Goal: Communication & Community: Ask a question

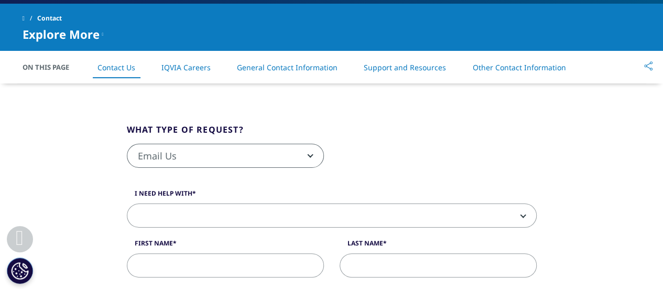
scroll to position [217, 0]
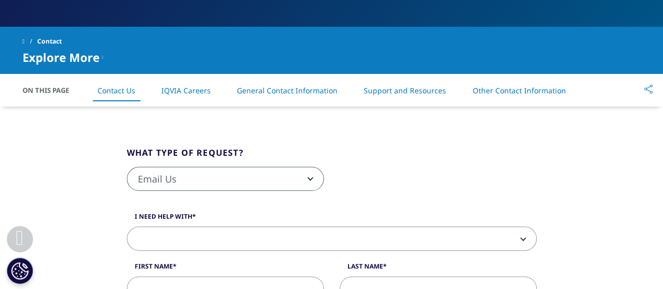
click at [200, 90] on link "IQVIA Careers" at bounding box center [185, 90] width 49 height 10
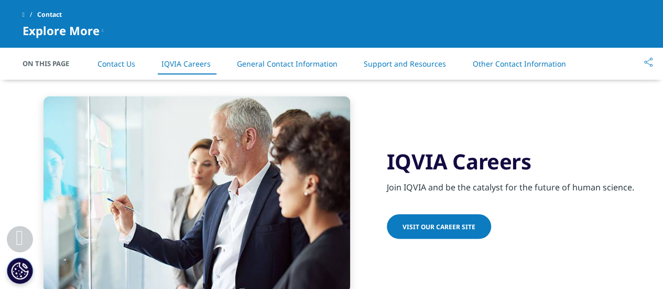
scroll to position [850, 0]
click at [460, 228] on span "Visit our Career Site" at bounding box center [438, 226] width 73 height 9
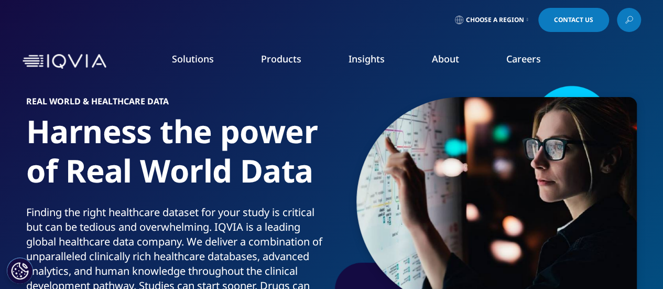
click at [563, 23] on span "Contact Us" at bounding box center [573, 20] width 39 height 6
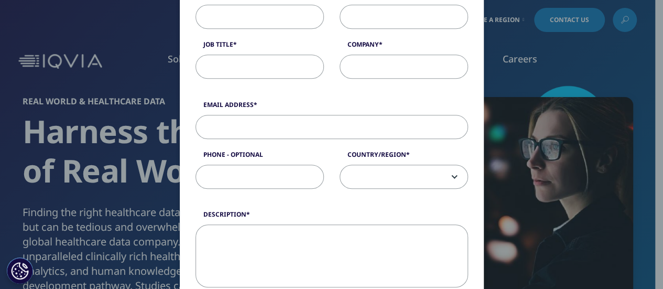
scroll to position [105, 0]
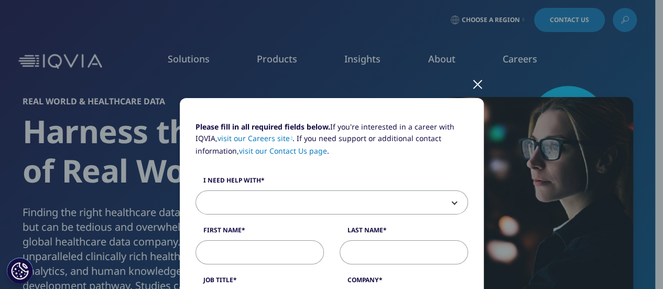
click at [302, 149] on link "visit our Contact Us page" at bounding box center [283, 151] width 88 height 10
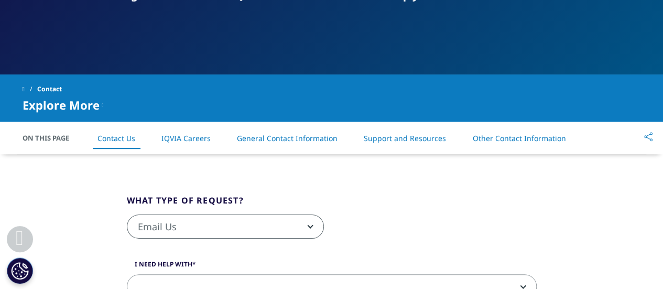
scroll to position [170, 0]
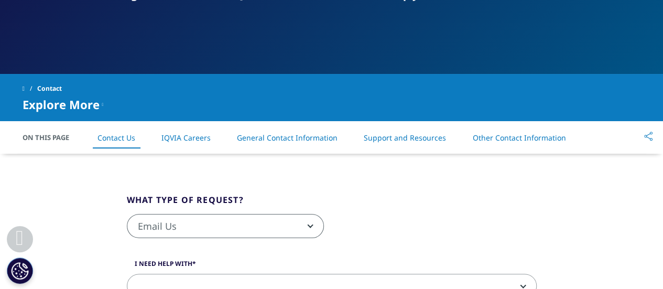
click at [301, 144] on li "General Contact Information" at bounding box center [287, 137] width 122 height 31
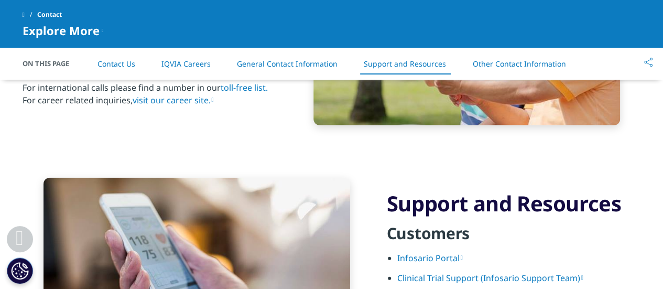
scroll to position [1382, 0]
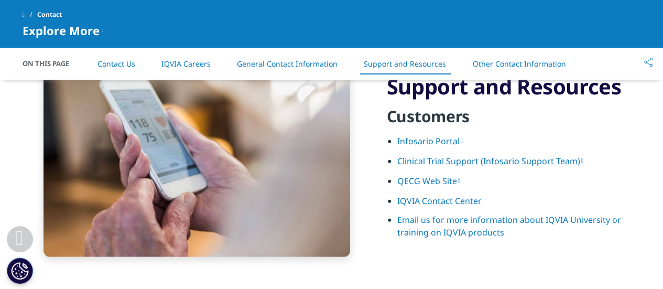
click at [514, 63] on link "Other Contact Information" at bounding box center [518, 64] width 93 height 10
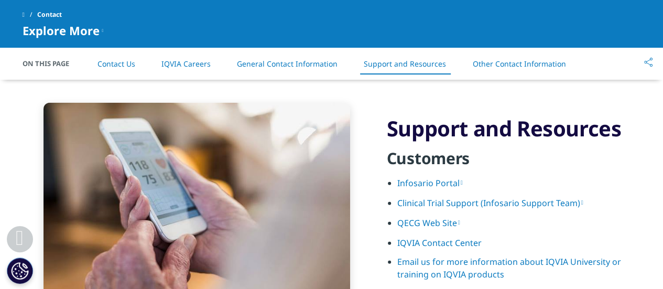
scroll to position [1350, 0]
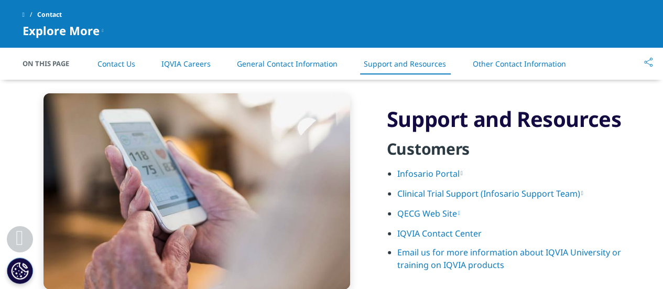
click at [465, 230] on link "IQVIA Contact Center" at bounding box center [439, 233] width 84 height 12
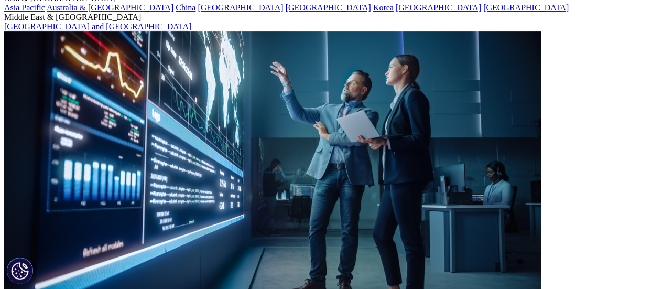
scroll to position [157, 0]
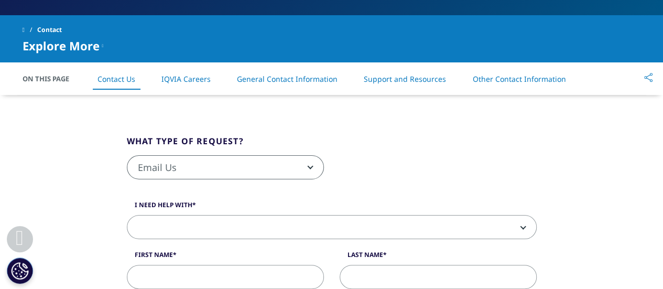
scroll to position [228, 0]
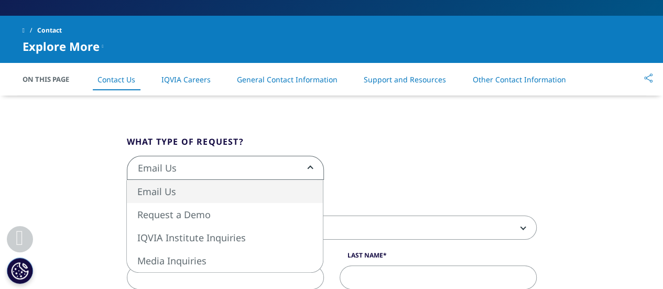
click at [168, 169] on span "Email Us" at bounding box center [225, 168] width 196 height 24
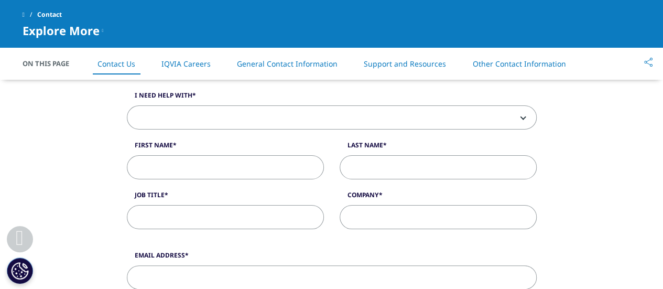
scroll to position [258, 0]
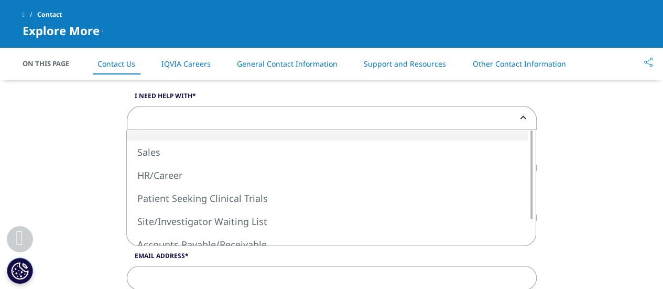
click at [218, 115] on span at bounding box center [331, 118] width 409 height 24
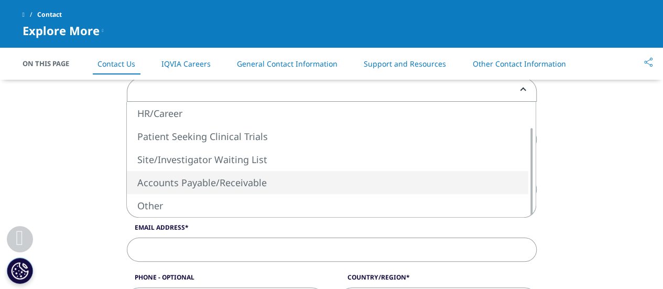
scroll to position [290, 0]
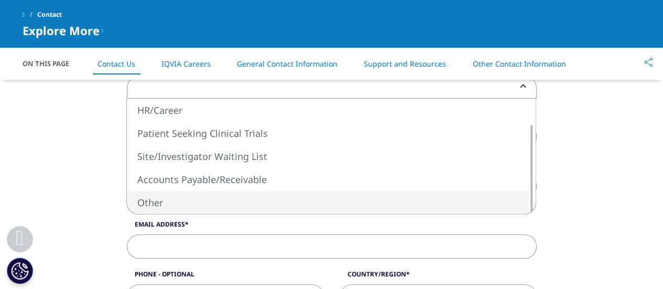
select select "Other"
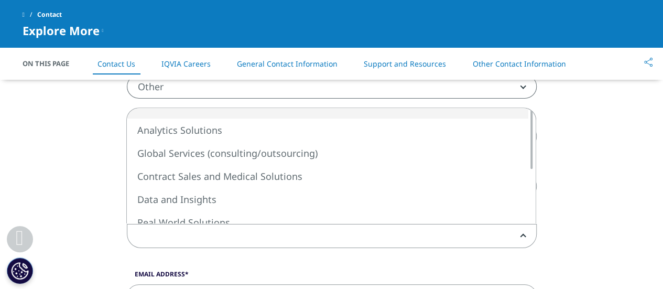
click at [199, 229] on span at bounding box center [331, 236] width 409 height 24
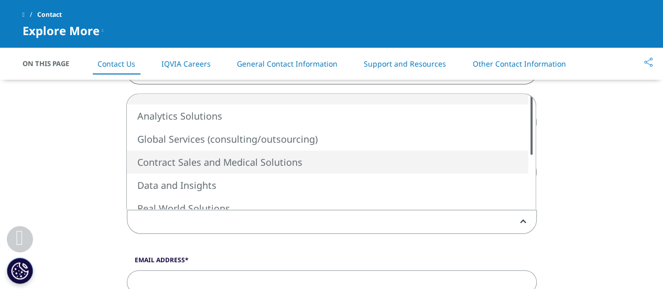
scroll to position [303, 0]
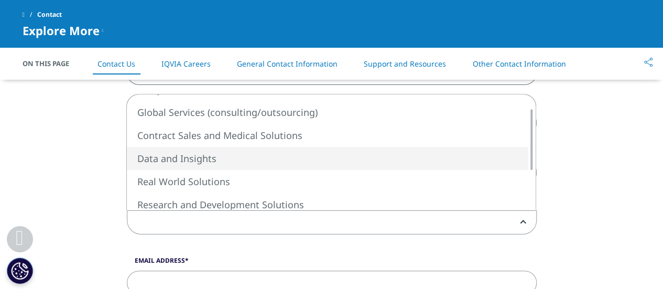
select select "Data and Insights"
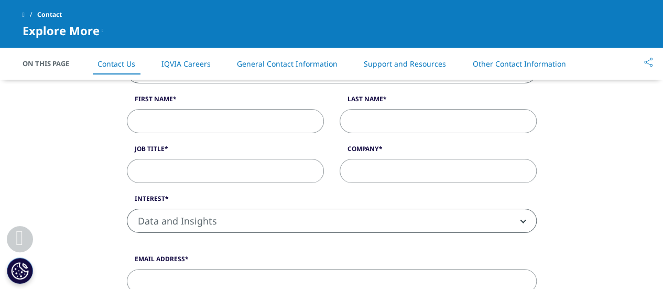
scroll to position [304, 0]
click at [267, 123] on input "First Name" at bounding box center [225, 122] width 197 height 24
type input "Hava"
type input "Sokoli"
click at [228, 164] on input "Job Title" at bounding box center [225, 171] width 197 height 24
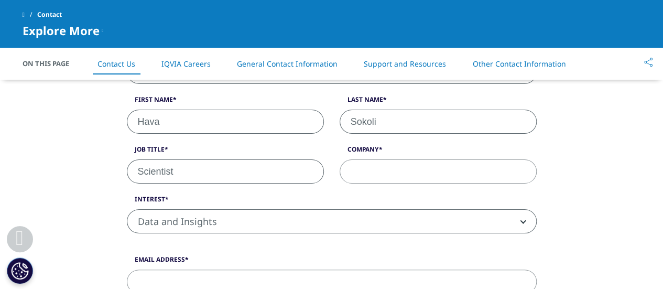
type input "Scientist"
click at [353, 174] on input "Company" at bounding box center [438, 171] width 197 height 24
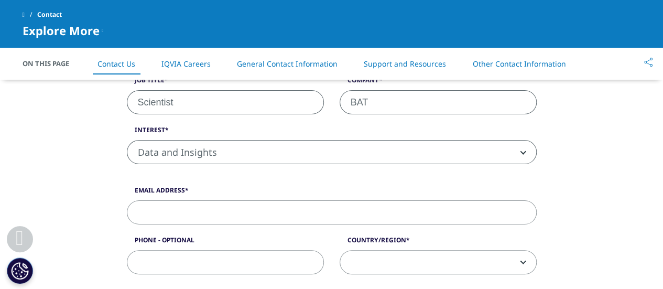
scroll to position [375, 0]
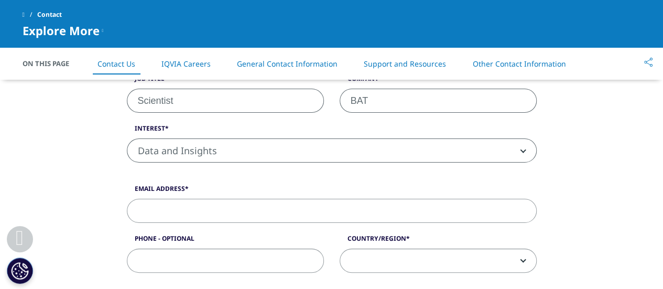
type input "BAT"
click at [195, 201] on input "Email Address" at bounding box center [332, 211] width 410 height 24
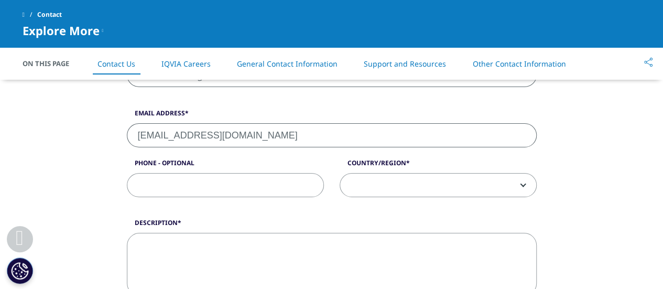
scroll to position [451, 0]
type input "hava_sokoli@bat.com"
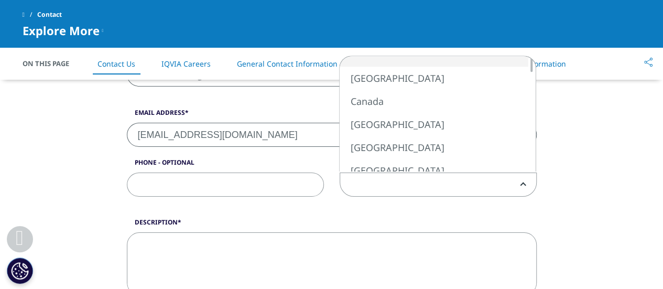
click at [411, 181] on span at bounding box center [438, 185] width 196 height 24
select select "[GEOGRAPHIC_DATA]"
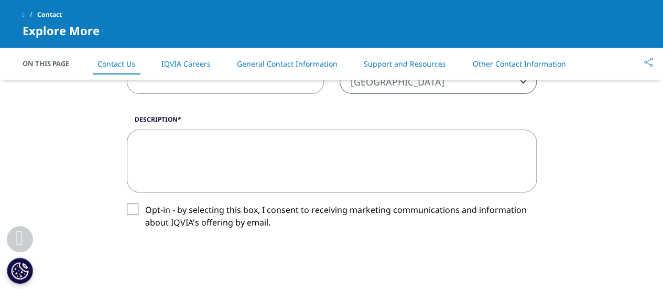
scroll to position [565, 0]
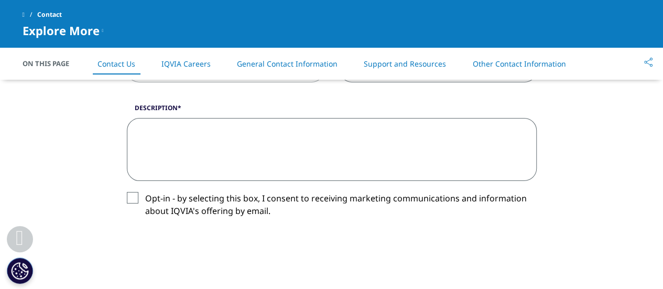
click at [175, 134] on textarea "Description" at bounding box center [332, 149] width 410 height 63
paste textarea "I am interested in some tobacco-related study looking at the impact of smokeles…"
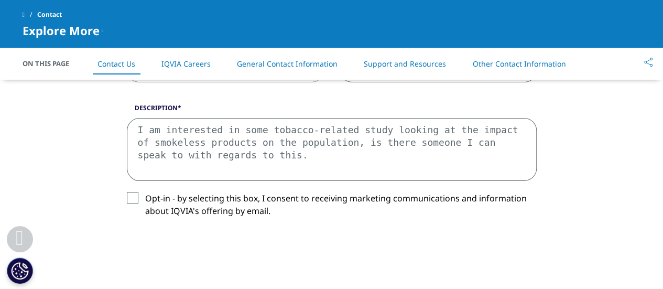
click at [238, 128] on textarea "I am interested in some tobacco-related study looking at the impact of smokeles…" at bounding box center [332, 149] width 410 height 63
click at [162, 129] on textarea "I am interested in some tobacco-related study looking at the impact of smokeles…" at bounding box center [332, 149] width 410 height 63
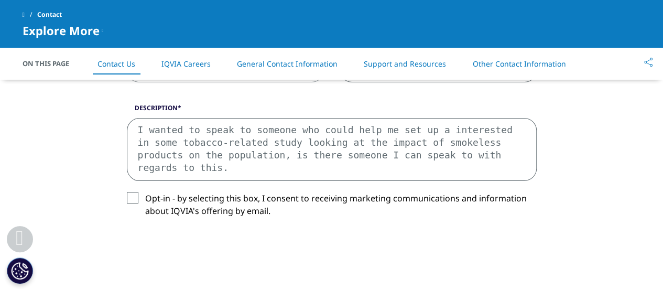
click at [147, 129] on textarea "I wanted to speak to someone who could help me set up a interested in some toba…" at bounding box center [332, 149] width 410 height 63
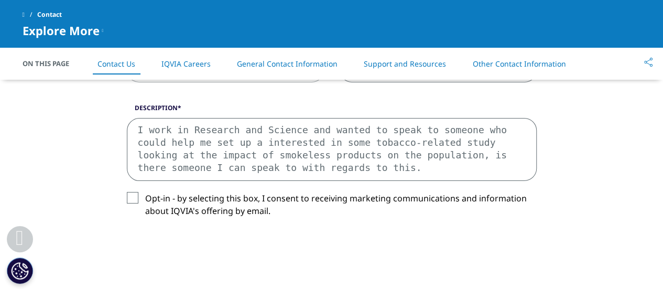
drag, startPoint x: 217, startPoint y: 140, endPoint x: 295, endPoint y: 144, distance: 78.2
click at [295, 144] on textarea "I work in Research and Science and wanted to speak to someone who could help me…" at bounding box center [332, 149] width 410 height 63
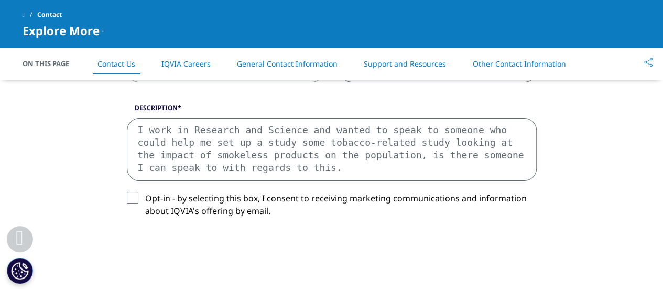
click at [295, 129] on textarea "I work in Research and Science and wanted to speak to someone who could help me…" at bounding box center [332, 149] width 410 height 63
drag, startPoint x: 260, startPoint y: 142, endPoint x: 393, endPoint y: 138, distance: 132.1
click at [393, 138] on textarea "I work in Research and Science and wanted to speak to someone who could help me…" at bounding box center [332, 149] width 410 height 63
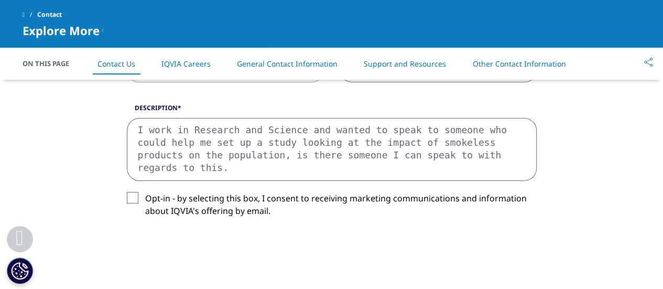
drag, startPoint x: 388, startPoint y: 139, endPoint x: 434, endPoint y: 139, distance: 46.1
click at [434, 139] on textarea "I work in Research and Science and wanted to speak to someone who could help me…" at bounding box center [332, 149] width 410 height 63
click at [262, 143] on textarea "I work in Research and Science and wanted to speak to someone who could help me…" at bounding box center [332, 149] width 410 height 63
drag, startPoint x: 198, startPoint y: 158, endPoint x: 477, endPoint y: 163, distance: 278.9
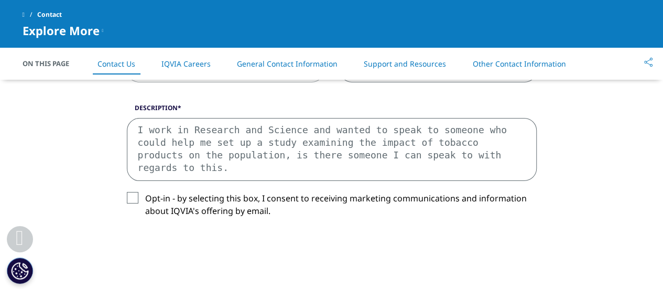
click at [477, 163] on textarea "I work in Research and Science and wanted to speak to someone who could help me…" at bounding box center [332, 149] width 410 height 63
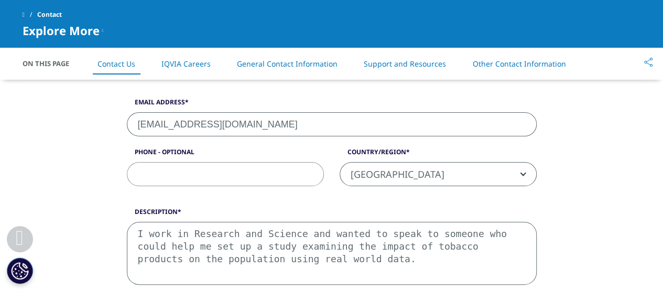
scroll to position [524, 0]
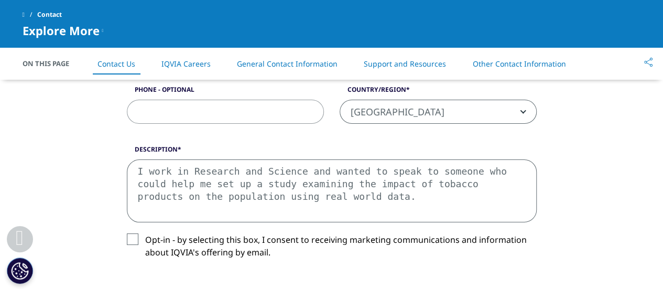
click at [323, 201] on textarea "I work in Research and Science and wanted to speak to someone who could help me…" at bounding box center [332, 190] width 410 height 63
click at [525, 193] on textarea "I work in Research and Science and wanted to speak to someone who could help me…" at bounding box center [332, 190] width 410 height 63
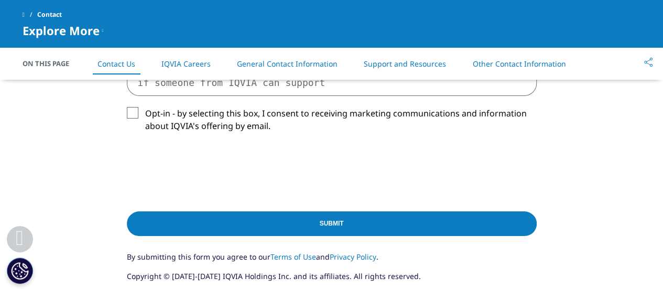
scroll to position [651, 0]
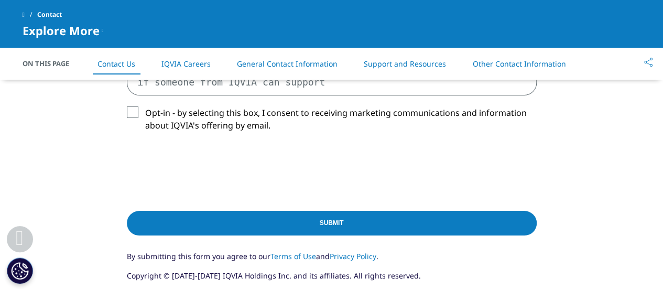
type textarea "I work in Research and Science and wanted to speak to someone who could help me…"
click at [437, 225] on input "Submit" at bounding box center [332, 223] width 410 height 25
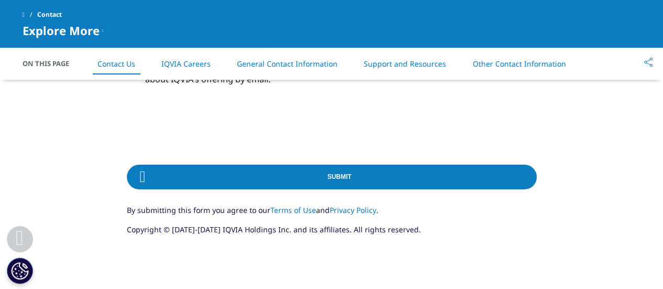
scroll to position [699, 0]
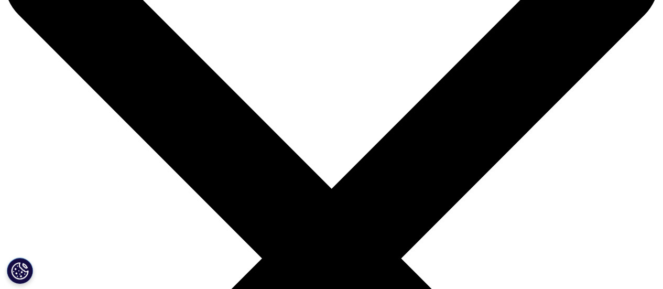
scroll to position [85, 0]
